Goal: Task Accomplishment & Management: Manage account settings

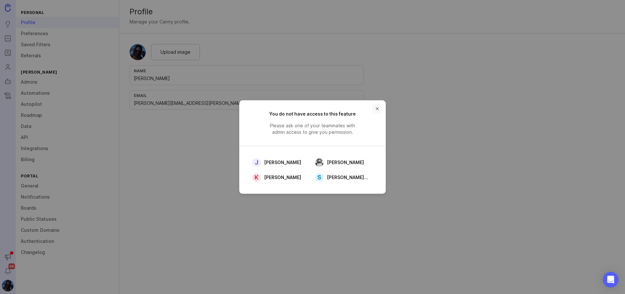
click at [377, 110] on button "close button" at bounding box center [377, 108] width 10 height 10
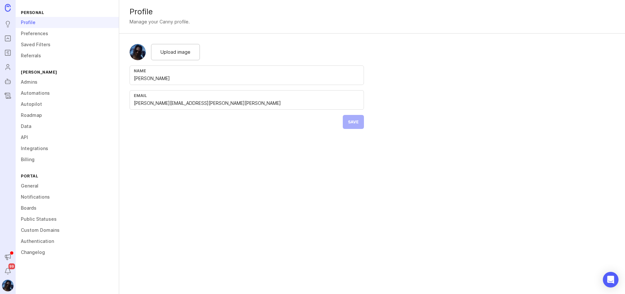
click at [179, 174] on div "Profile Manage your Canny profile. Upload image Name [PERSON_NAME] Email [PERSO…" at bounding box center [372, 147] width 506 height 294
click at [34, 139] on link "API" at bounding box center [67, 137] width 103 height 11
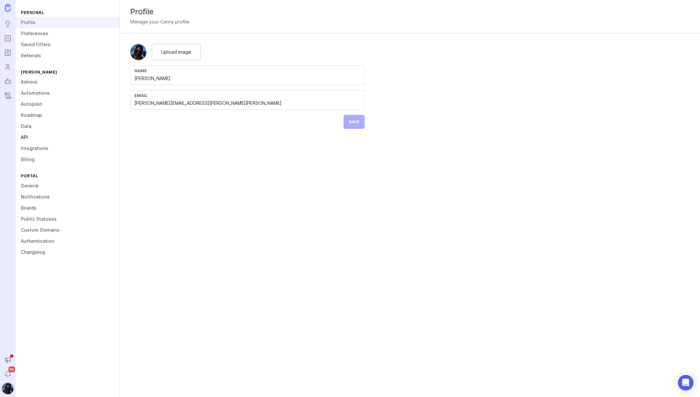
click at [26, 138] on link "API" at bounding box center [68, 137] width 104 height 11
click at [405, 217] on div "Profile Manage your Canny profile. Upload image Name Tim Fischer Email tim.fisc…" at bounding box center [410, 198] width 580 height 397
